Goal: Information Seeking & Learning: Understand process/instructions

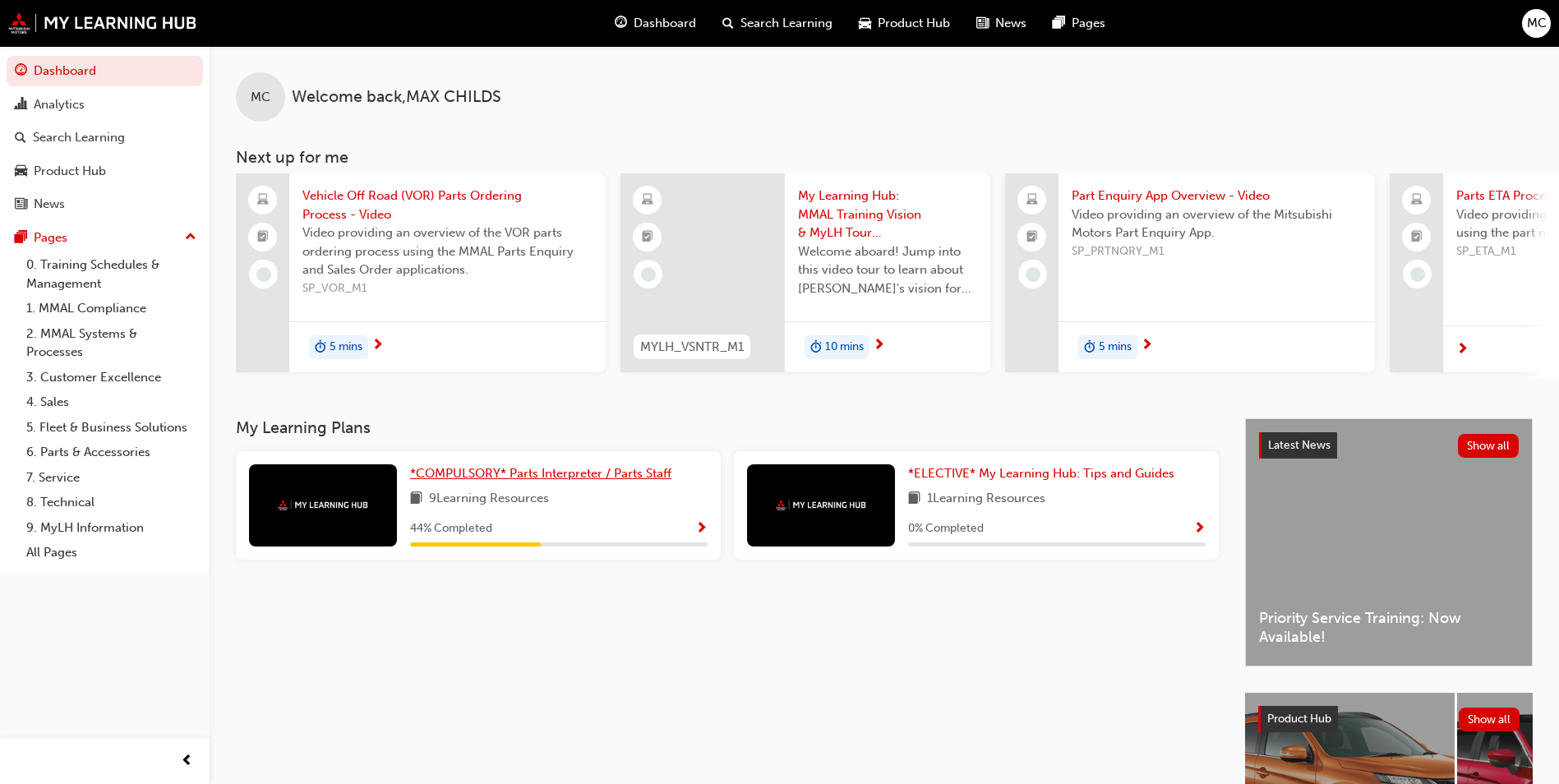
click at [552, 477] on span "*COMPULSORY* Parts Interpreter / Parts Staff" at bounding box center [540, 472] width 261 height 15
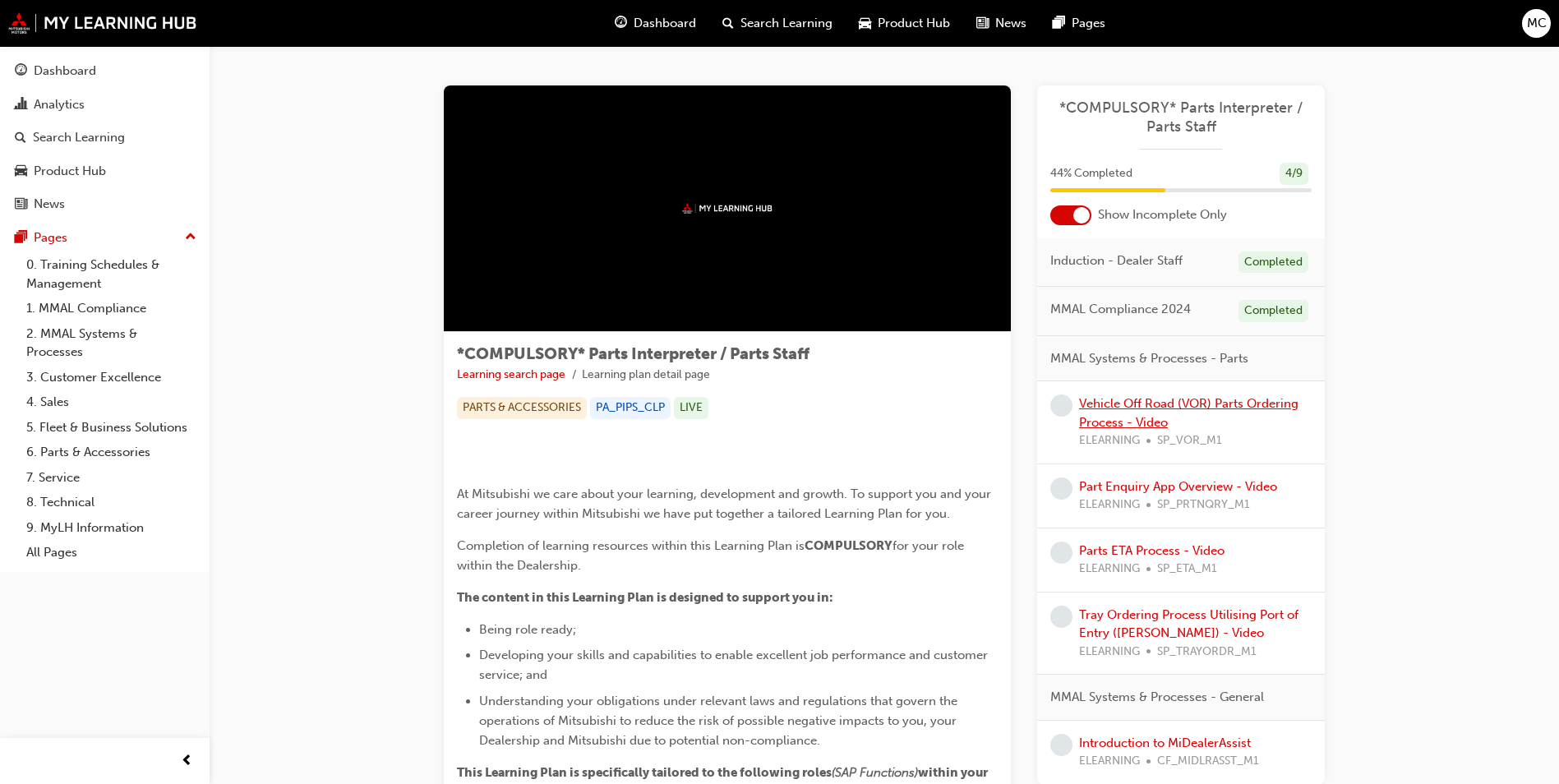
click at [1104, 406] on link "Vehicle Off Road (VOR) Parts Ordering Process - Video" at bounding box center [1188, 412] width 219 height 33
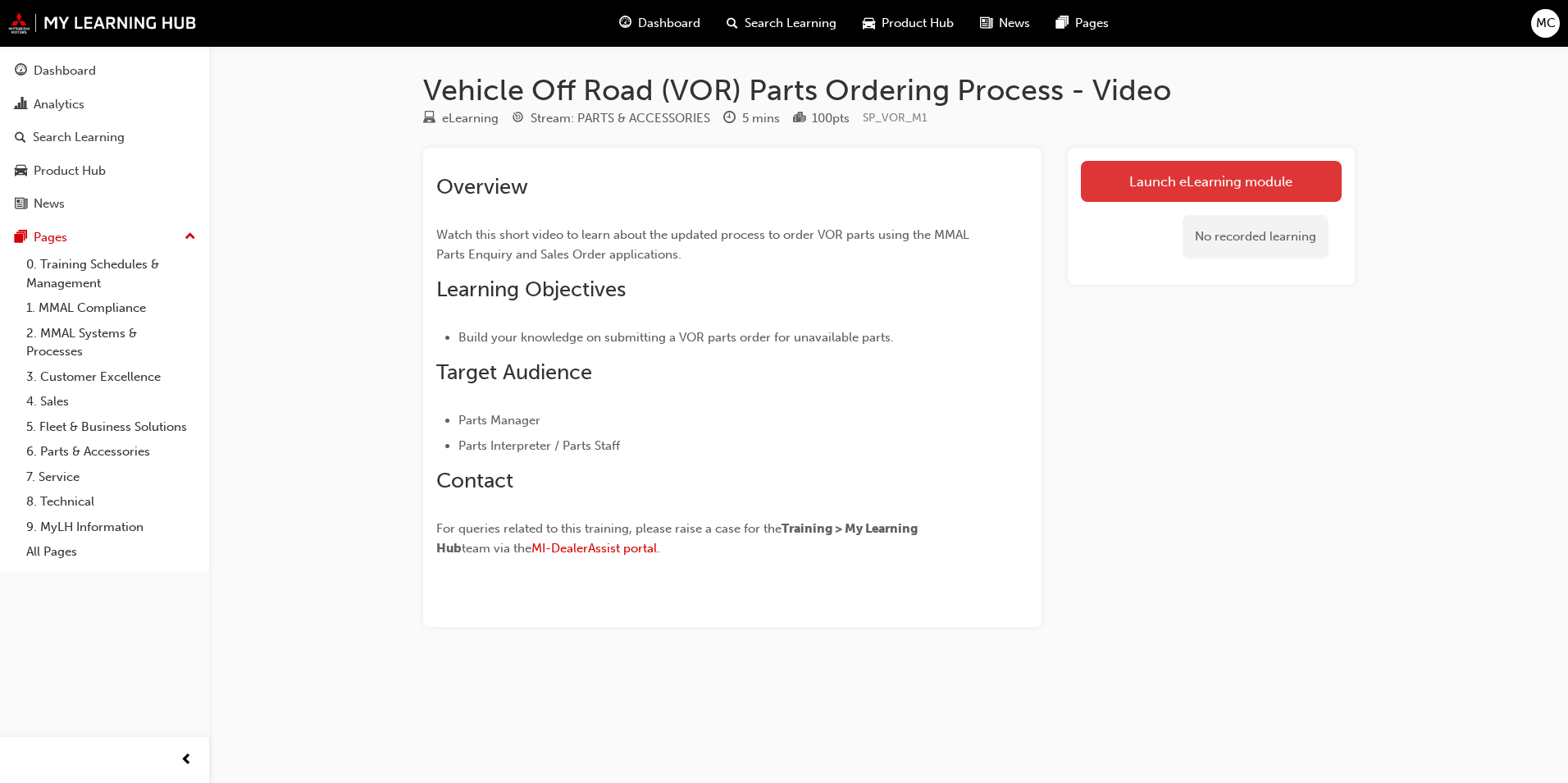
click at [1127, 180] on link "Launch eLearning module" at bounding box center [1211, 182] width 261 height 41
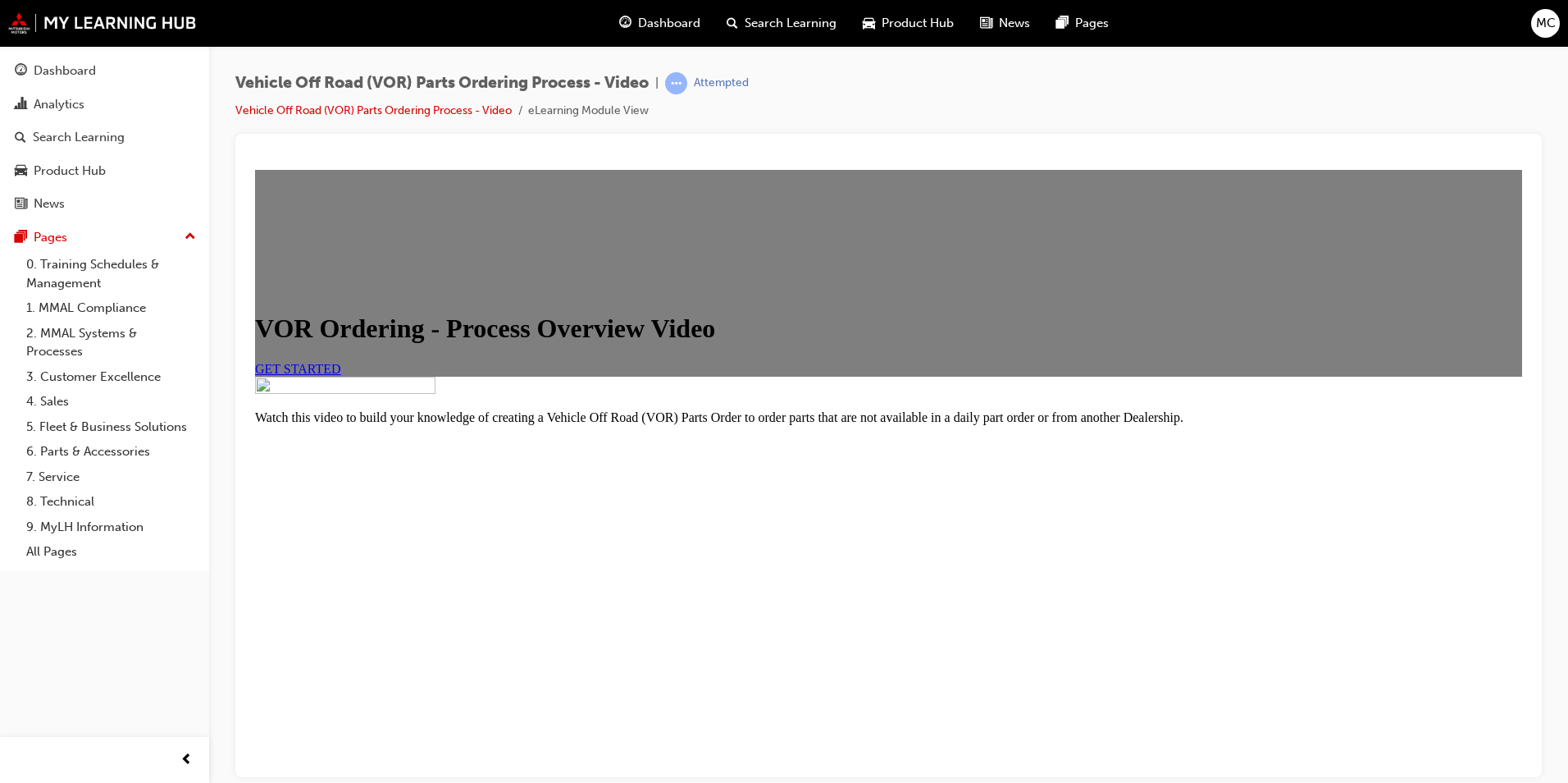
scroll to position [187, 0]
click at [493, 313] on div "VOR Ordering - Process Overview Video GET STARTED" at bounding box center [889, 344] width 1267 height 63
click at [341, 361] on span "GET STARTED" at bounding box center [298, 368] width 86 height 14
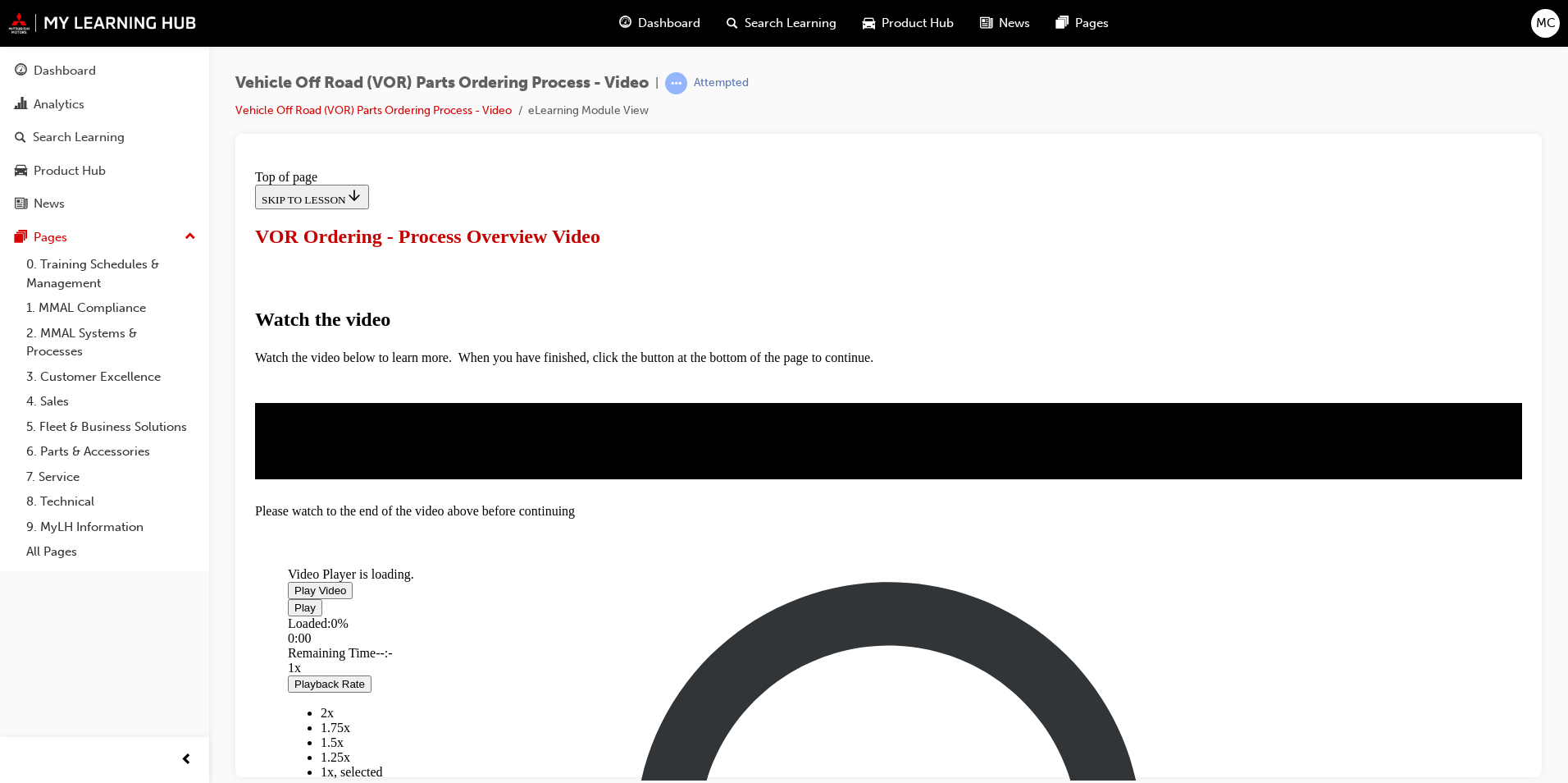
click at [294, 583] on span "Video player" at bounding box center [294, 589] width 0 height 12
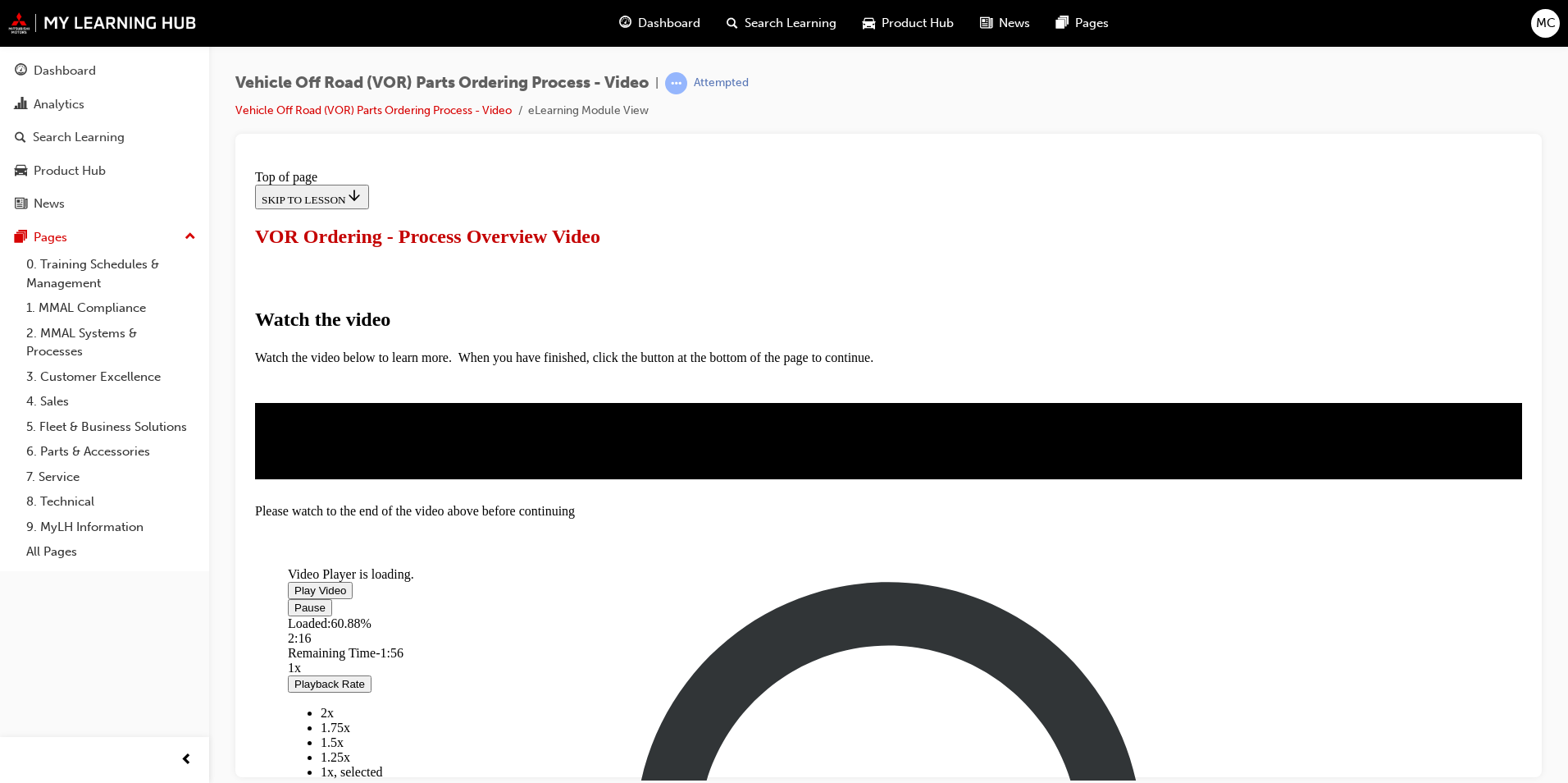
click at [534, 440] on video "Video player" at bounding box center [411, 502] width 246 height 123
